Goal: Navigation & Orientation: Go to known website

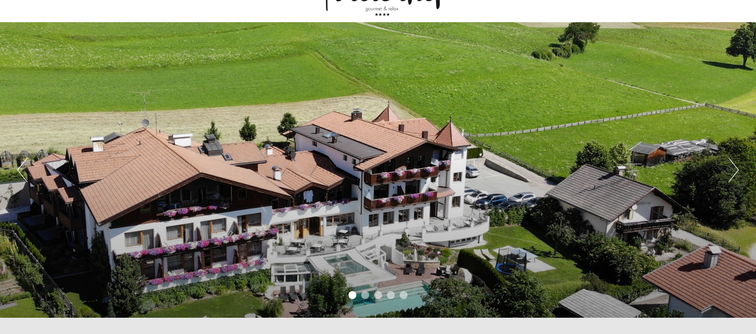
click at [732, 172] on button "Next" at bounding box center [733, 169] width 10 height 25
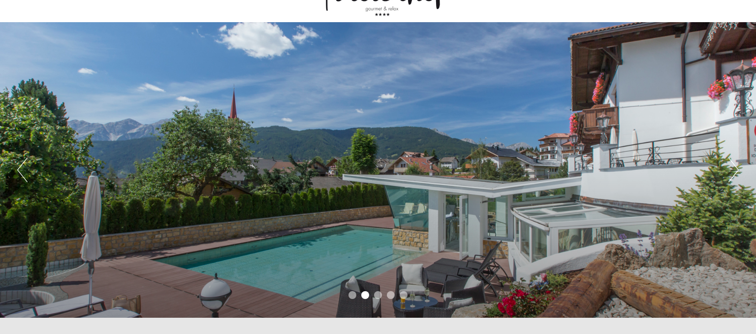
click at [732, 172] on button "Next" at bounding box center [733, 169] width 10 height 25
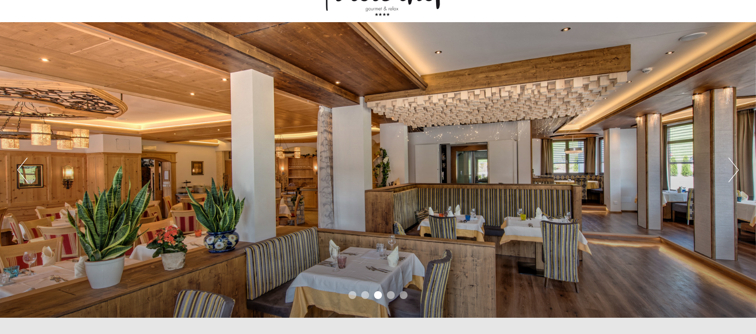
click at [732, 172] on button "Next" at bounding box center [733, 169] width 10 height 25
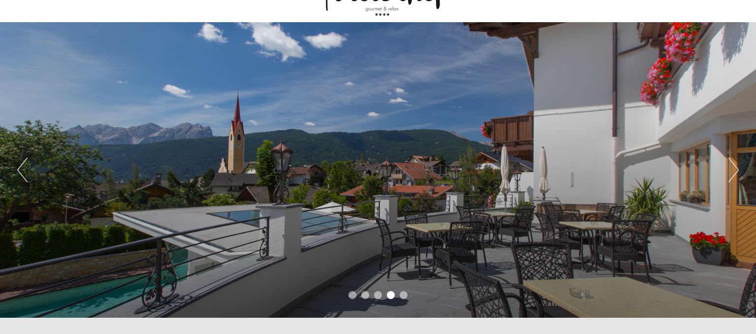
click at [732, 172] on button "Next" at bounding box center [733, 169] width 10 height 25
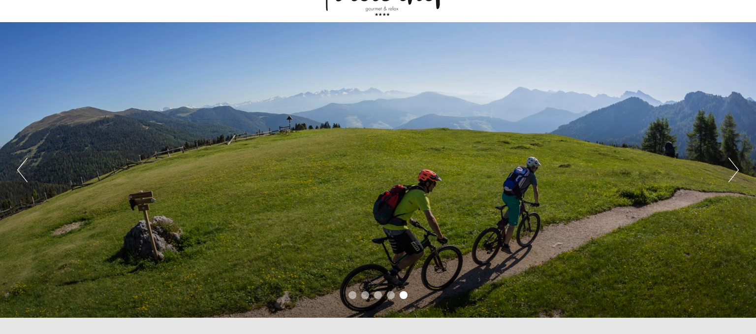
click at [732, 172] on button "Next" at bounding box center [733, 169] width 10 height 25
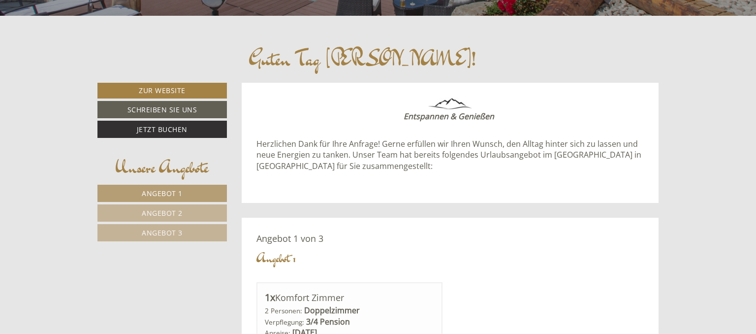
scroll to position [378, 0]
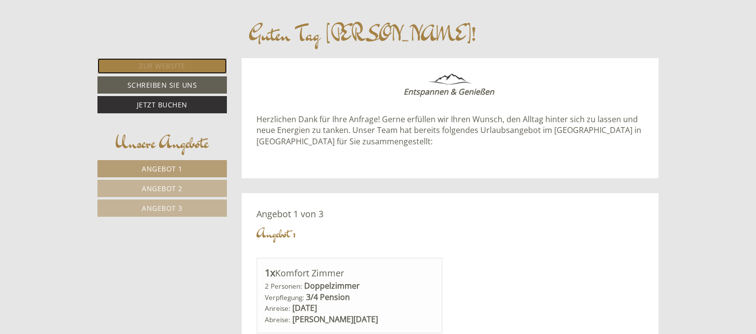
click at [166, 68] on link "Zur Website" at bounding box center [161, 66] width 129 height 16
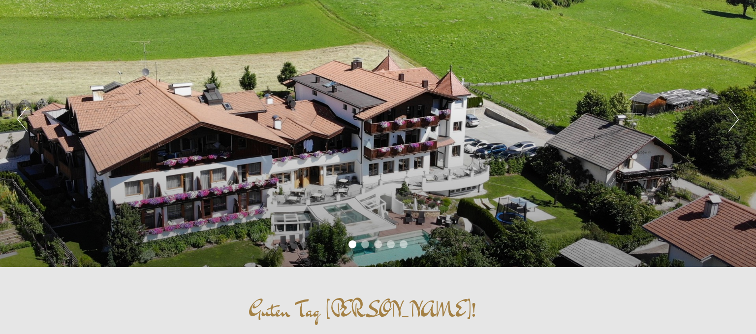
scroll to position [104, 0]
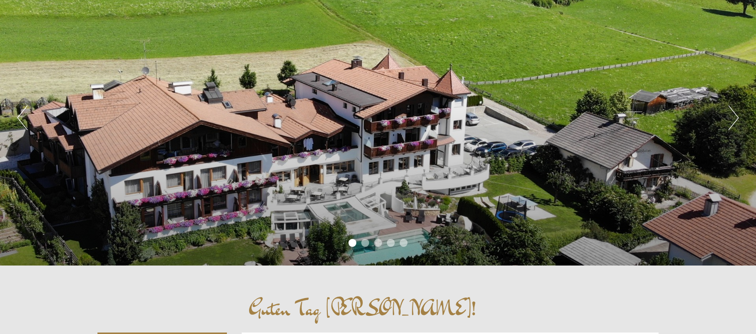
click at [735, 110] on button "Next" at bounding box center [733, 117] width 10 height 25
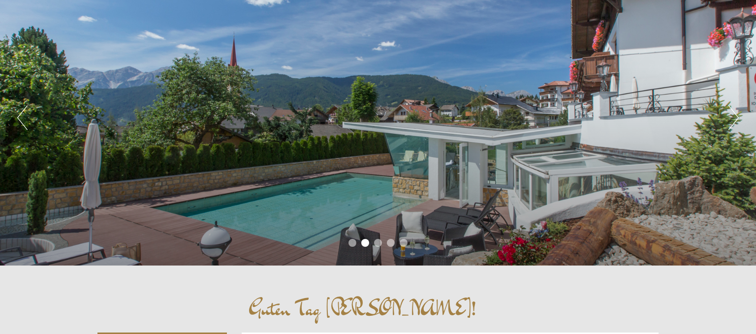
click at [735, 110] on button "Next" at bounding box center [733, 117] width 10 height 25
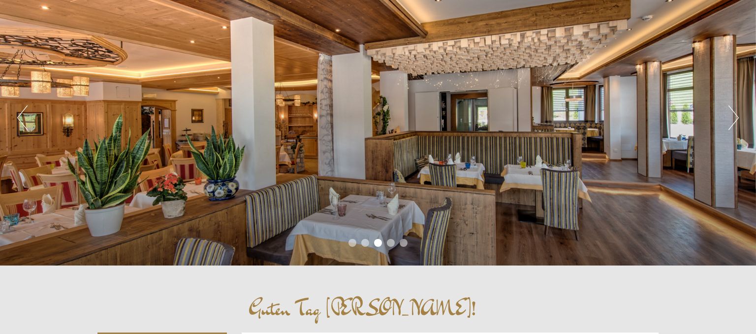
click at [735, 110] on button "Next" at bounding box center [733, 117] width 10 height 25
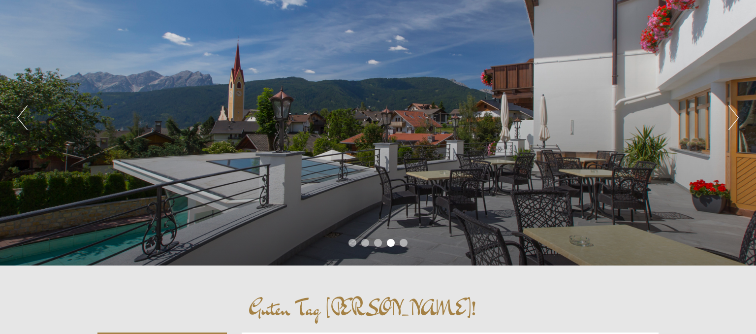
click at [735, 110] on button "Next" at bounding box center [733, 117] width 10 height 25
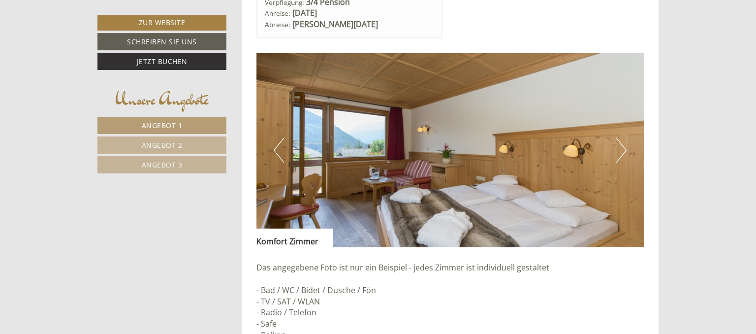
scroll to position [675, 0]
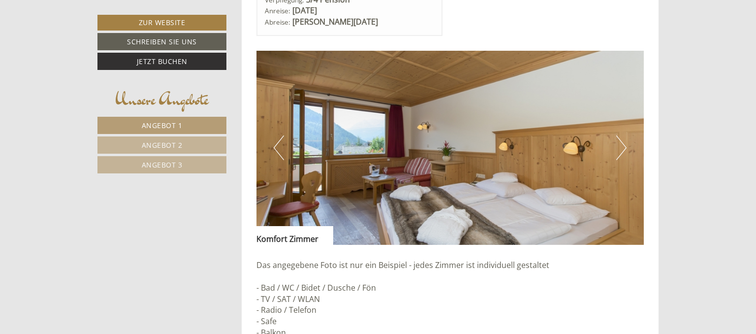
click at [618, 147] on button "Next" at bounding box center [621, 147] width 10 height 25
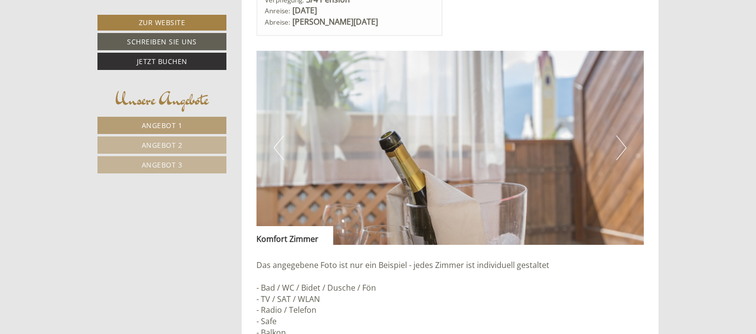
click at [618, 147] on button "Next" at bounding box center [621, 147] width 10 height 25
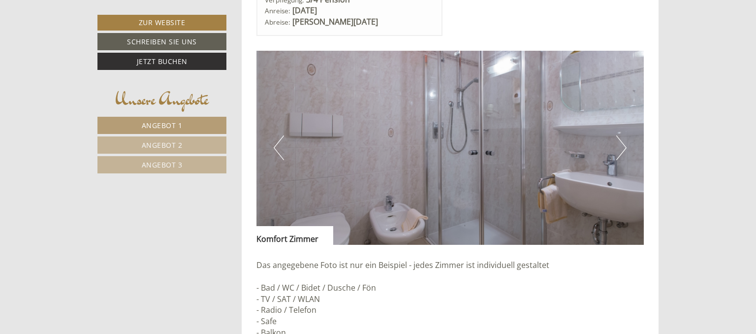
click at [618, 147] on button "Next" at bounding box center [621, 147] width 10 height 25
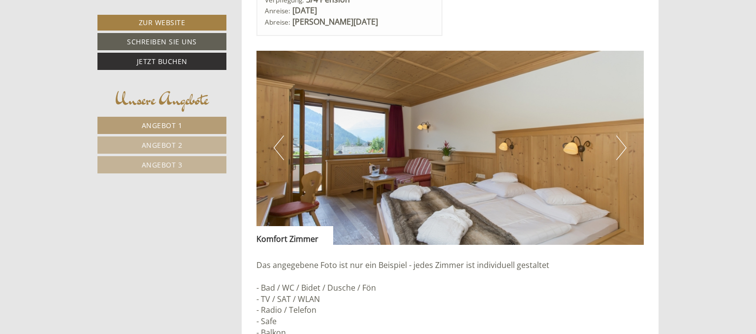
click at [618, 147] on button "Next" at bounding box center [621, 147] width 10 height 25
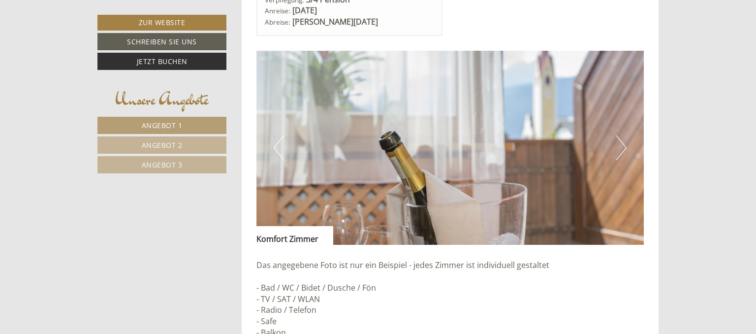
click at [618, 147] on button "Next" at bounding box center [621, 147] width 10 height 25
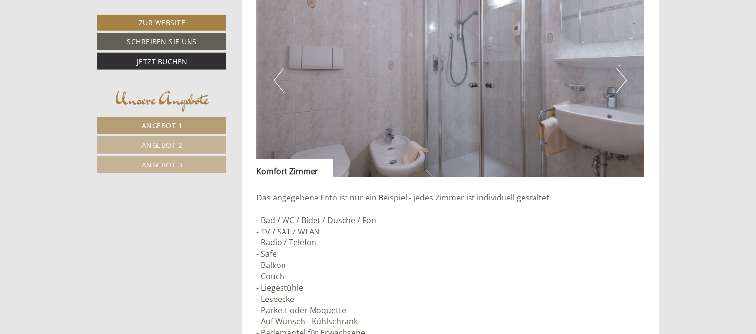
scroll to position [753, 0]
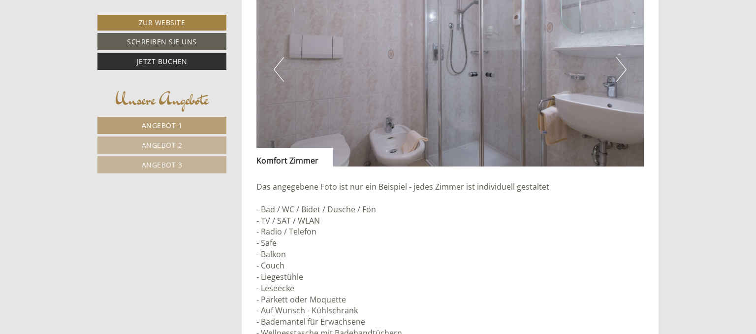
click at [625, 66] on button "Next" at bounding box center [621, 69] width 10 height 25
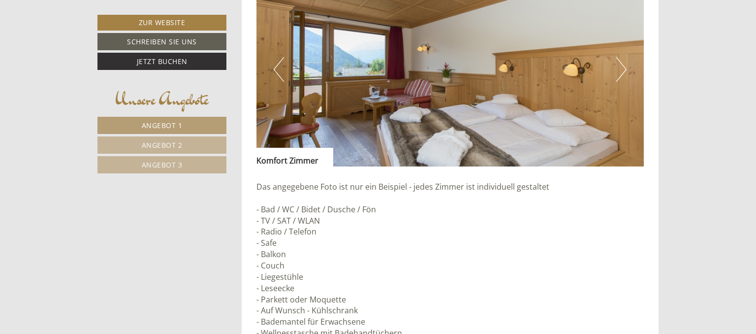
click at [625, 66] on button "Next" at bounding box center [621, 69] width 10 height 25
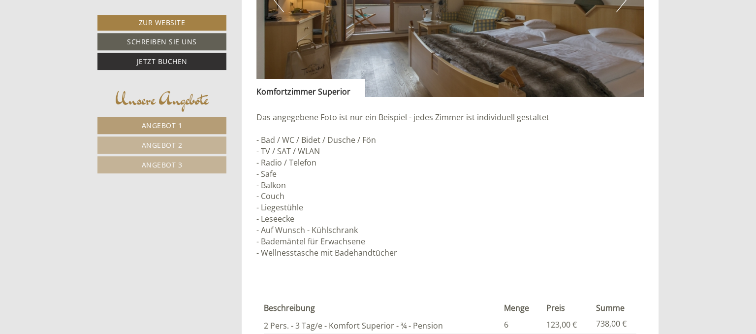
scroll to position [1533, 0]
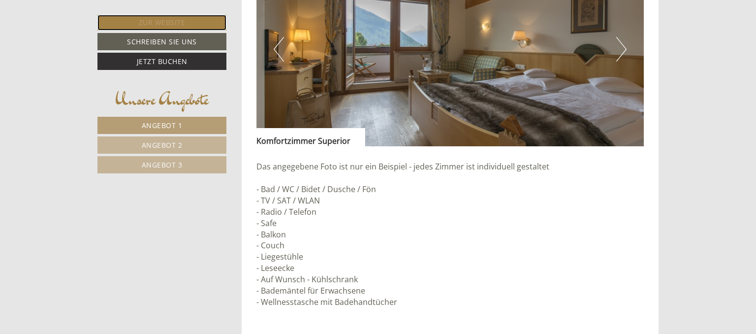
click at [192, 28] on link "Zur Website" at bounding box center [161, 23] width 129 height 16
